Goal: Find specific page/section: Find specific page/section

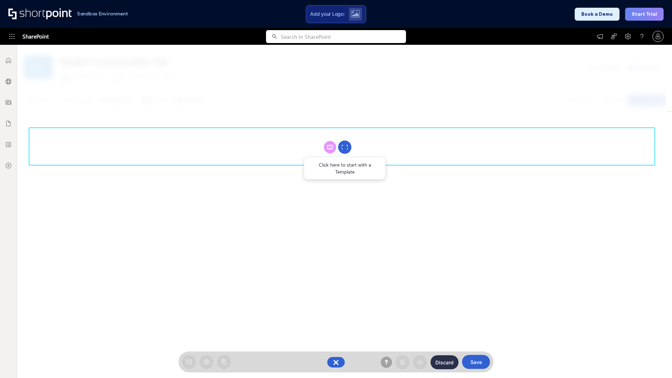
click at [345, 147] on circle at bounding box center [344, 147] width 13 height 13
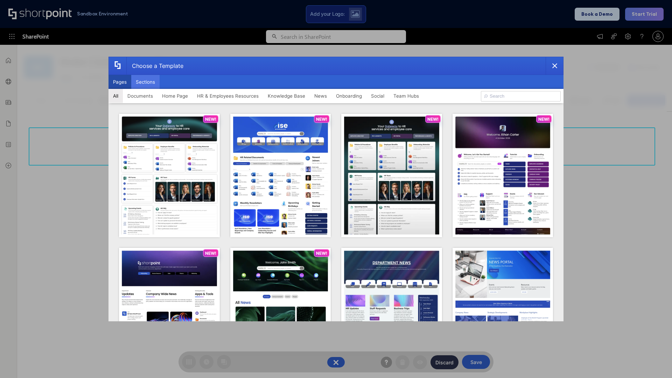
click at [145, 82] on button "Sections" at bounding box center [145, 82] width 28 height 14
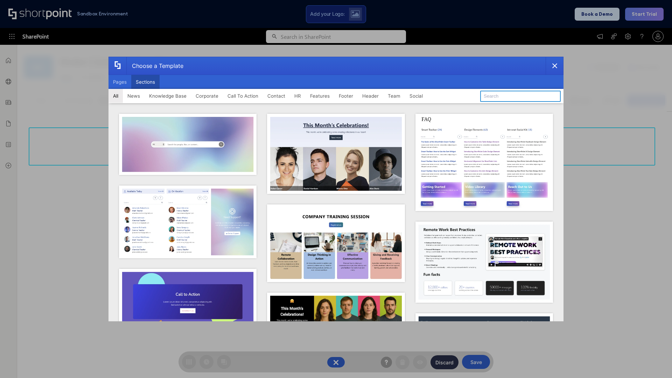
type input "Announcements"
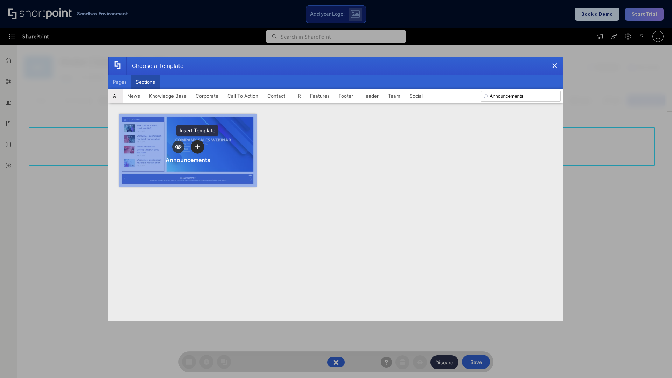
click at [197, 147] on icon "template selector" at bounding box center [197, 146] width 5 height 5
